Goal: Task Accomplishment & Management: Complete application form

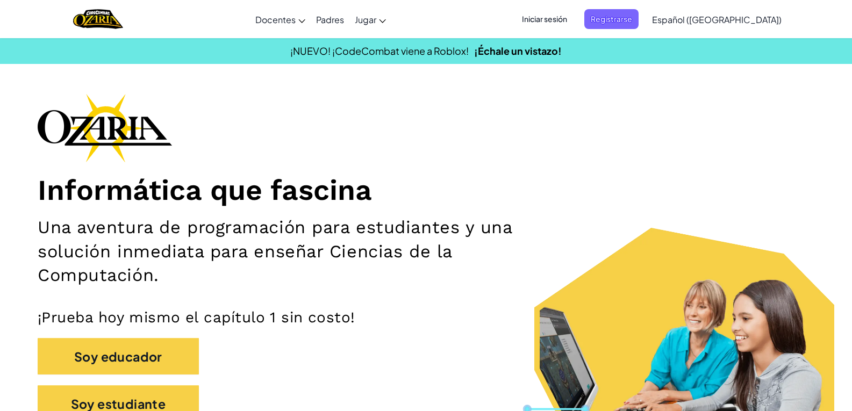
click at [735, 20] on font "Español ([GEOGRAPHIC_DATA])" at bounding box center [717, 19] width 130 height 11
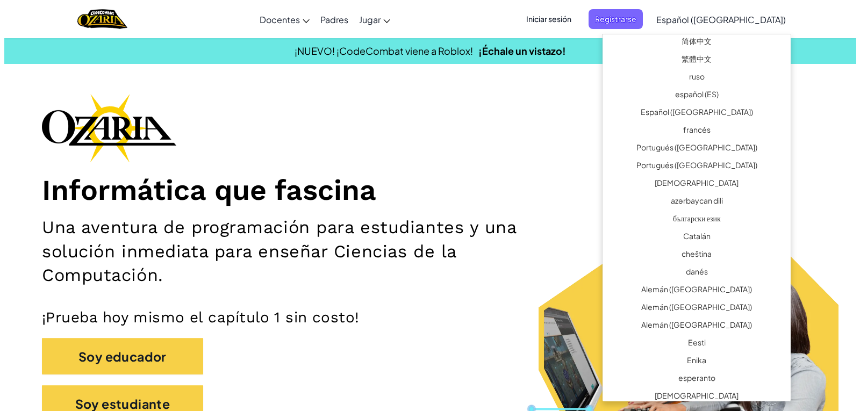
scroll to position [42, 0]
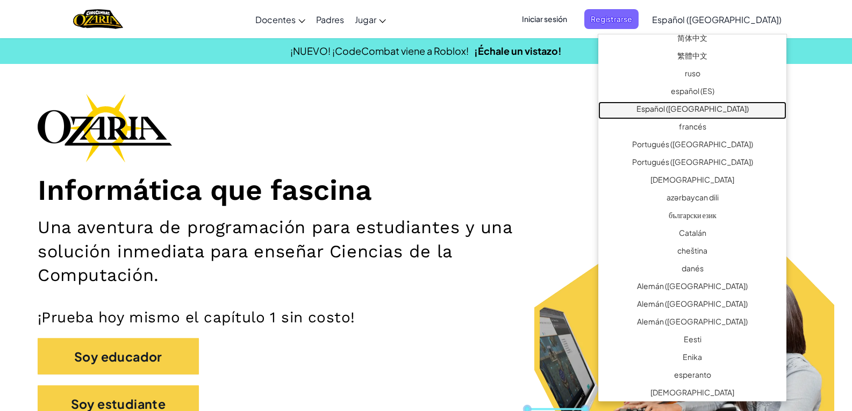
click at [738, 114] on link "Español ([GEOGRAPHIC_DATA])" at bounding box center [692, 111] width 188 height 18
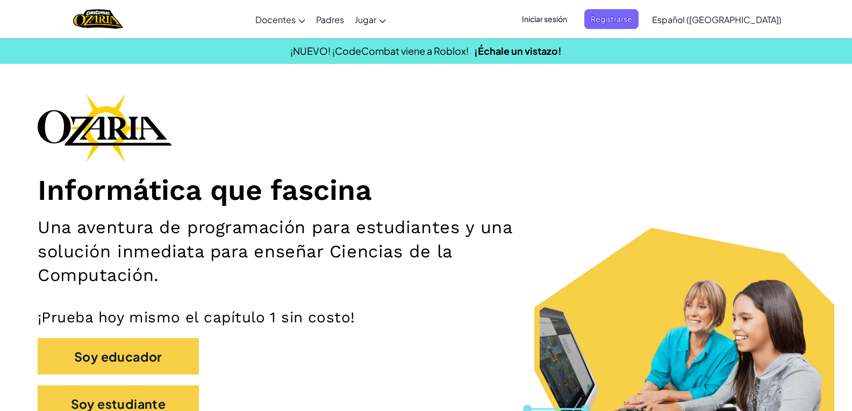
click at [564, 16] on font "Iniciar sesión" at bounding box center [544, 19] width 45 height 10
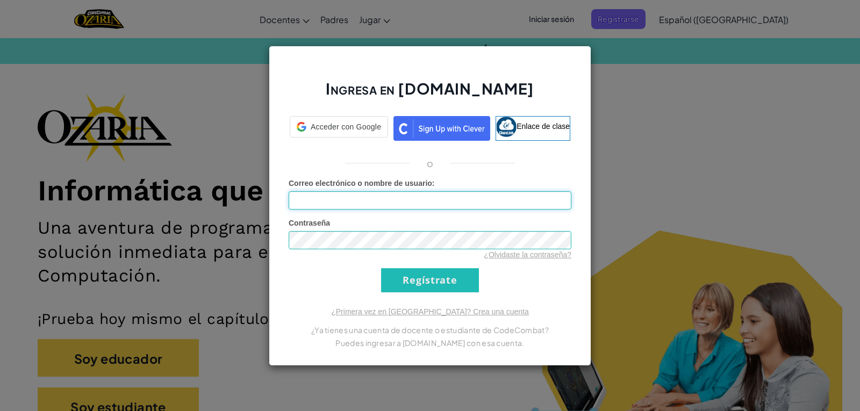
click at [374, 203] on input "Correo electrónico o nombre de usuario :" at bounding box center [430, 200] width 283 height 18
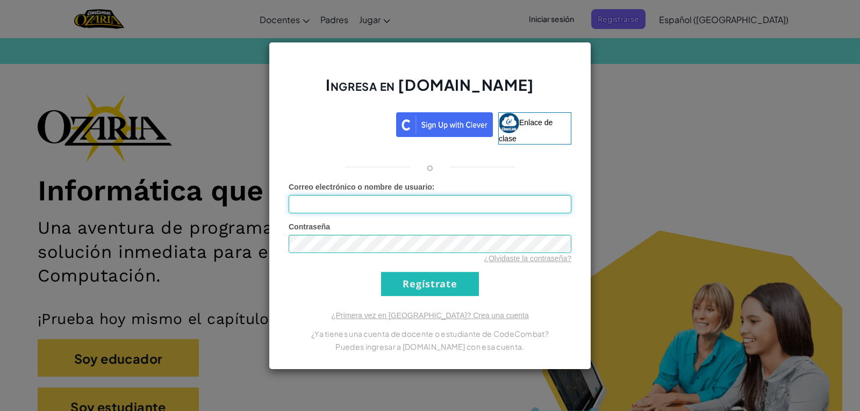
type input "Marijoup12"
click at [421, 281] on input "Regístrate" at bounding box center [430, 284] width 98 height 24
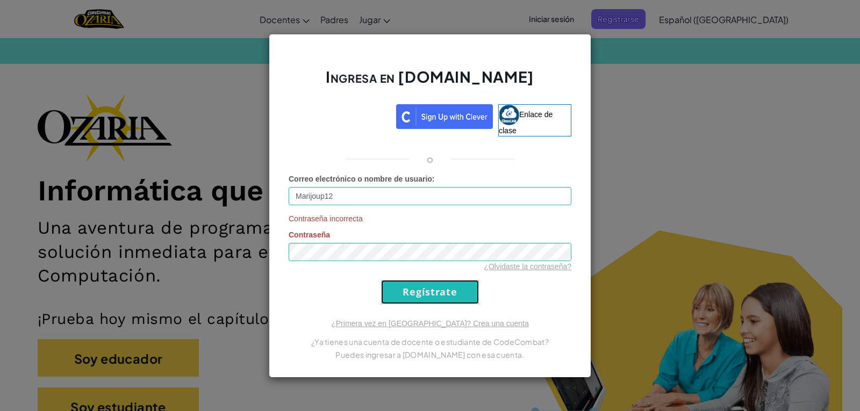
click at [421, 290] on input "Regístrate" at bounding box center [430, 292] width 98 height 24
click at [446, 284] on input "Regístrate" at bounding box center [430, 292] width 98 height 24
